Goal: Transaction & Acquisition: Purchase product/service

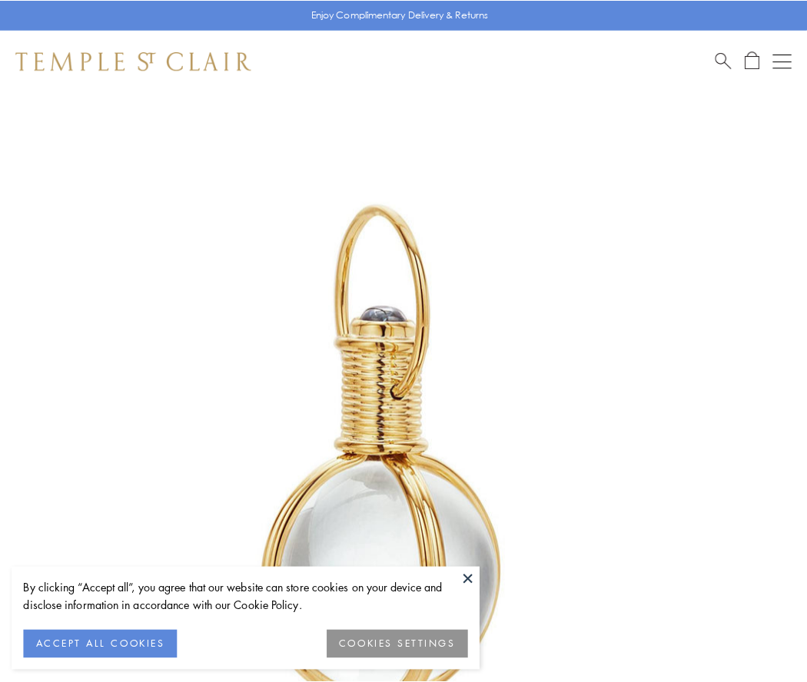
scroll to position [401, 0]
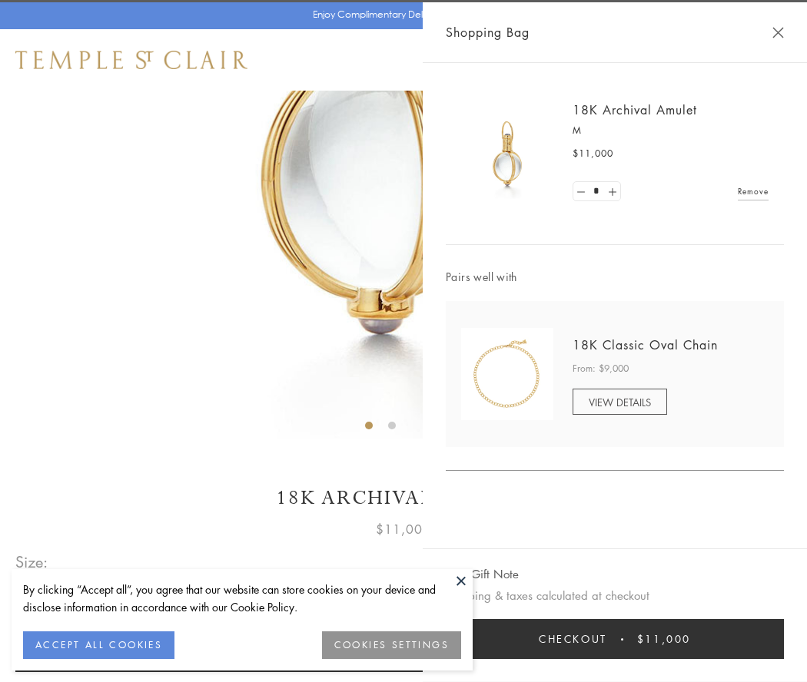
click at [614, 639] on button "Checkout $11,000" at bounding box center [615, 639] width 338 height 40
